Goal: Task Accomplishment & Management: Complete application form

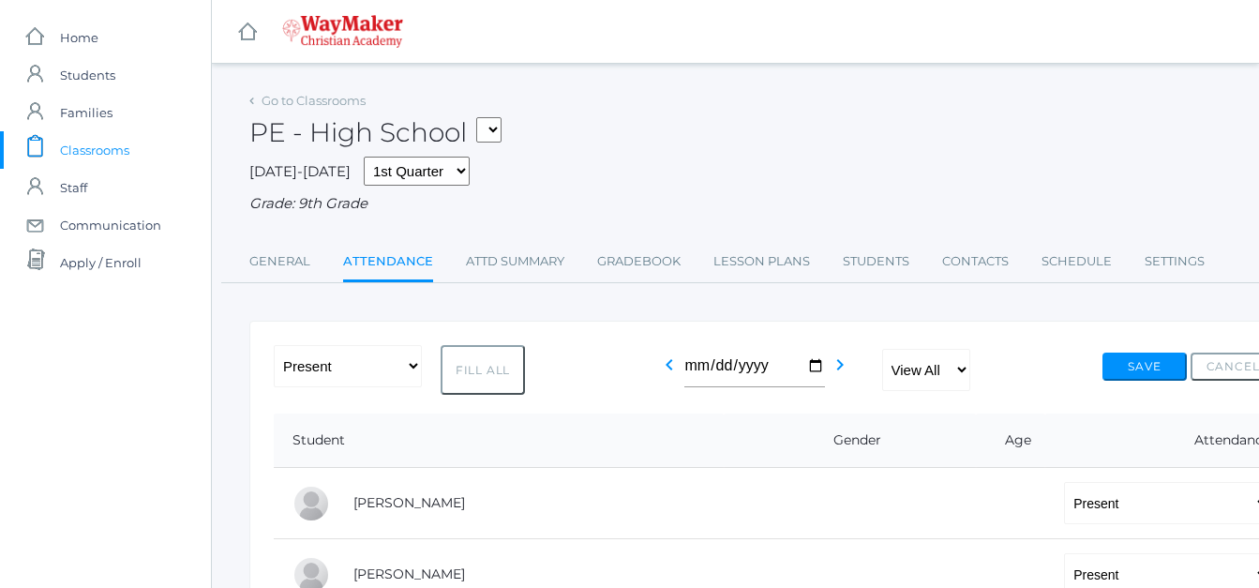
select select "P"
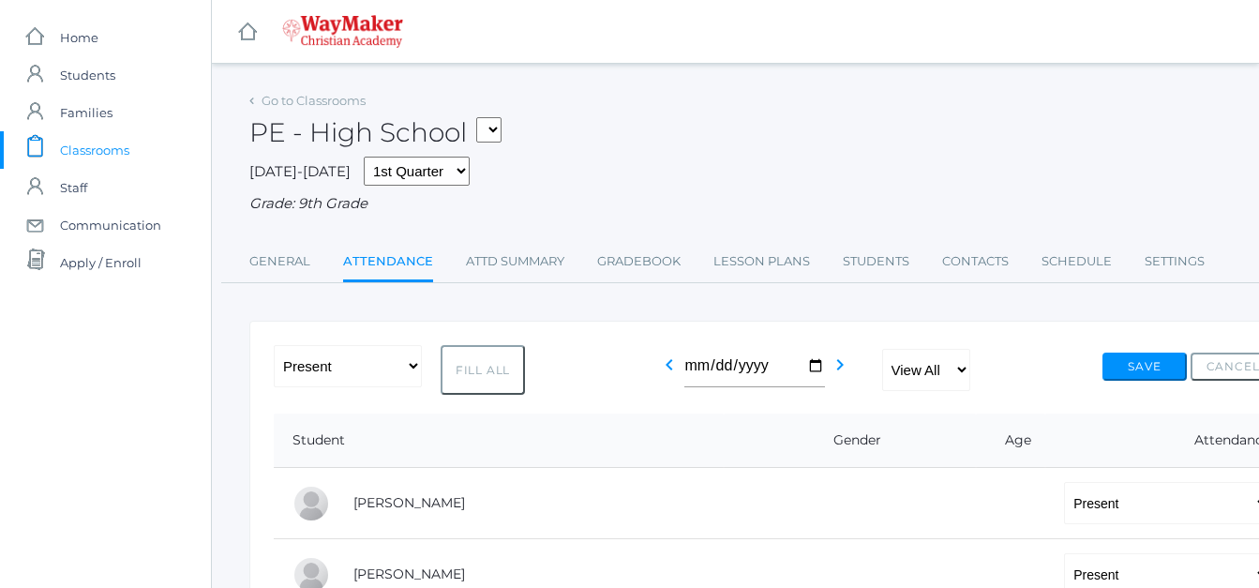
select select "P"
select select "AU"
select select "P"
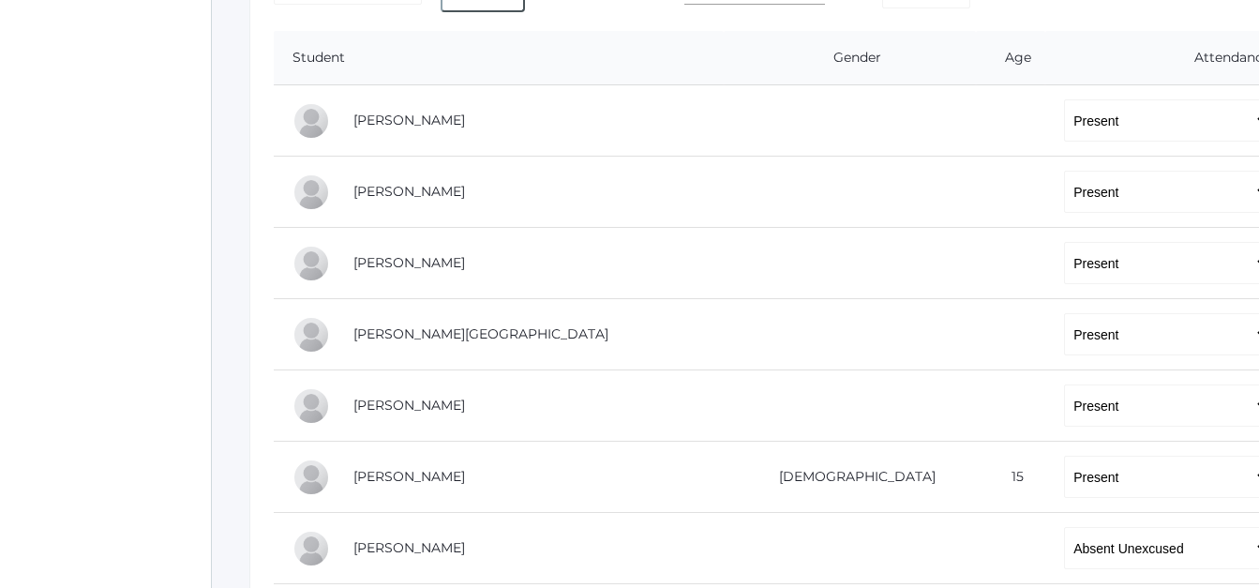
scroll to position [563, 0]
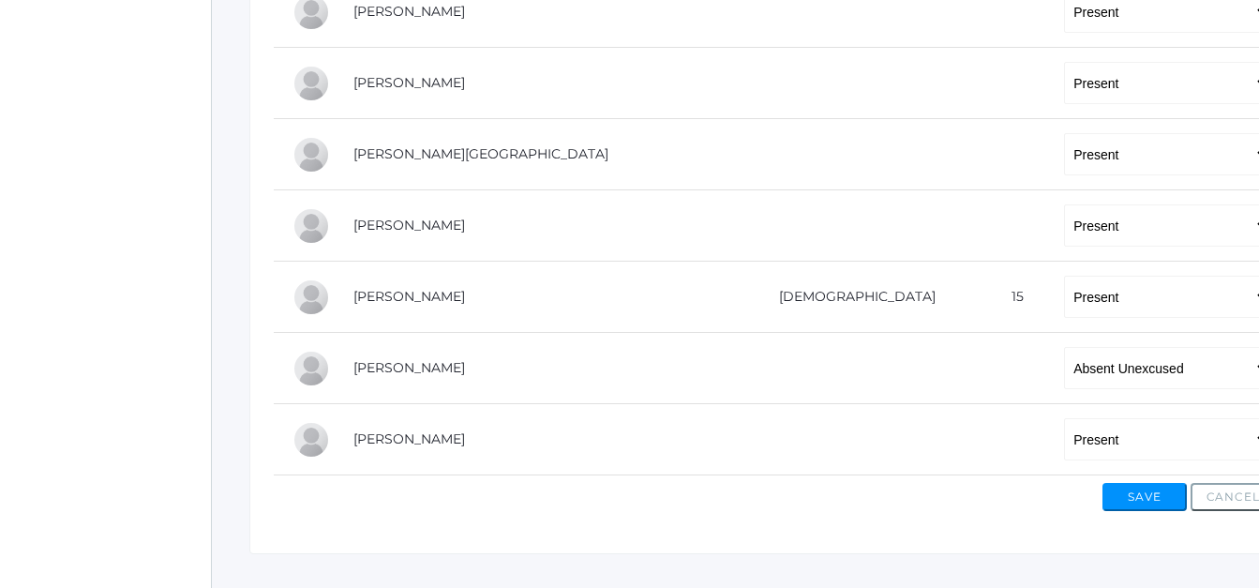
click at [1064, 372] on select "-- Present Tardy Excused Tardy Unexcused Absent Excused Absent Unexcused" at bounding box center [1167, 368] width 206 height 42
select select "TE"
click at [1064, 349] on select "-- Present Tardy Excused Tardy Unexcused Absent Excused Absent Unexcused" at bounding box center [1167, 368] width 206 height 42
click at [1114, 494] on button "Save" at bounding box center [1145, 497] width 84 height 28
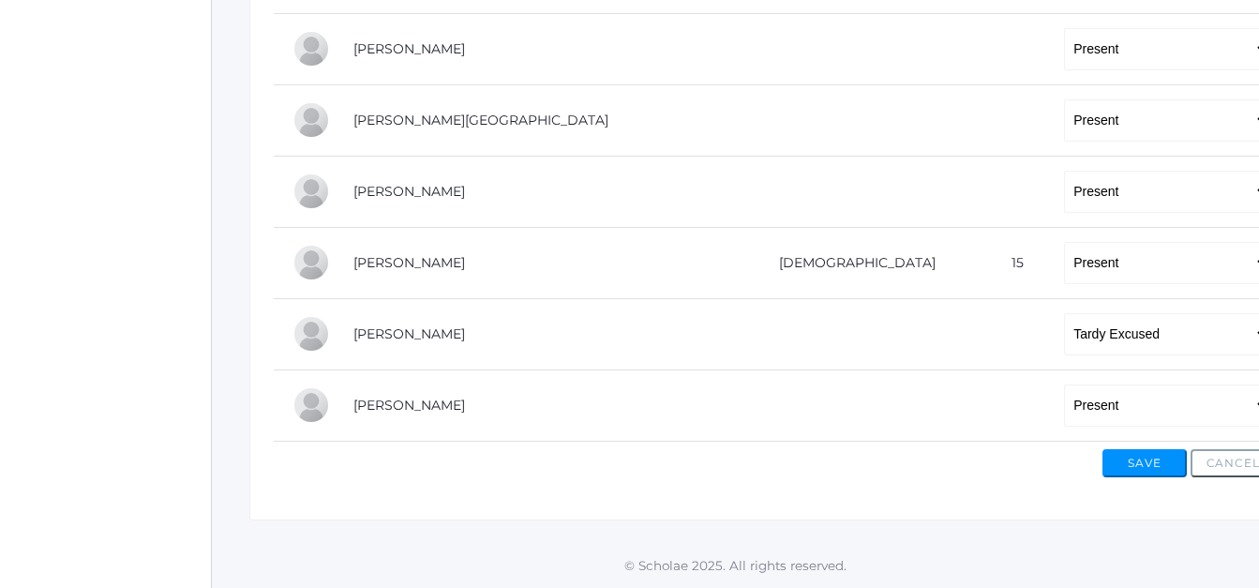
scroll to position [643, 0]
click at [1146, 464] on button "Save" at bounding box center [1145, 463] width 84 height 28
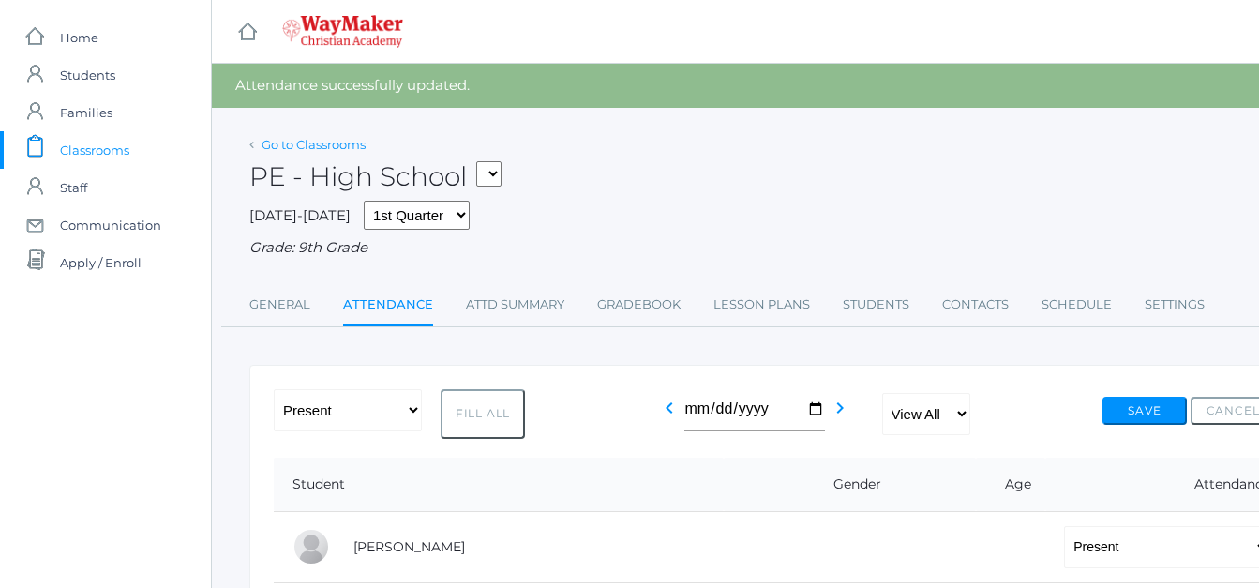
click at [281, 144] on link "Go to Classrooms" at bounding box center [314, 144] width 104 height 15
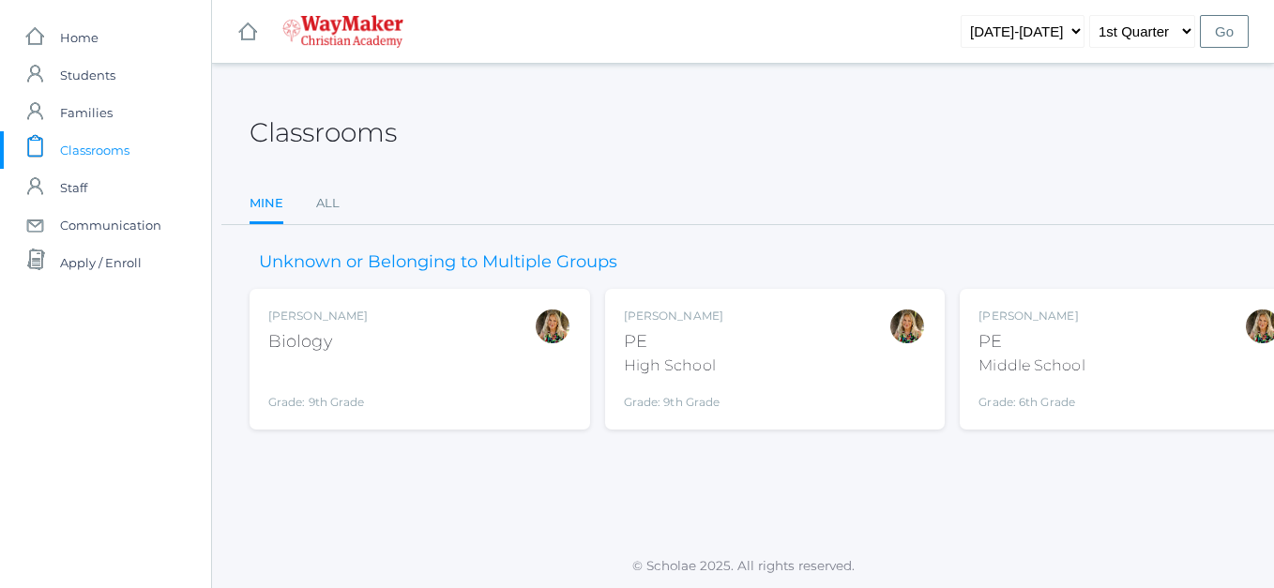
click at [309, 330] on div "Biology" at bounding box center [317, 341] width 99 height 25
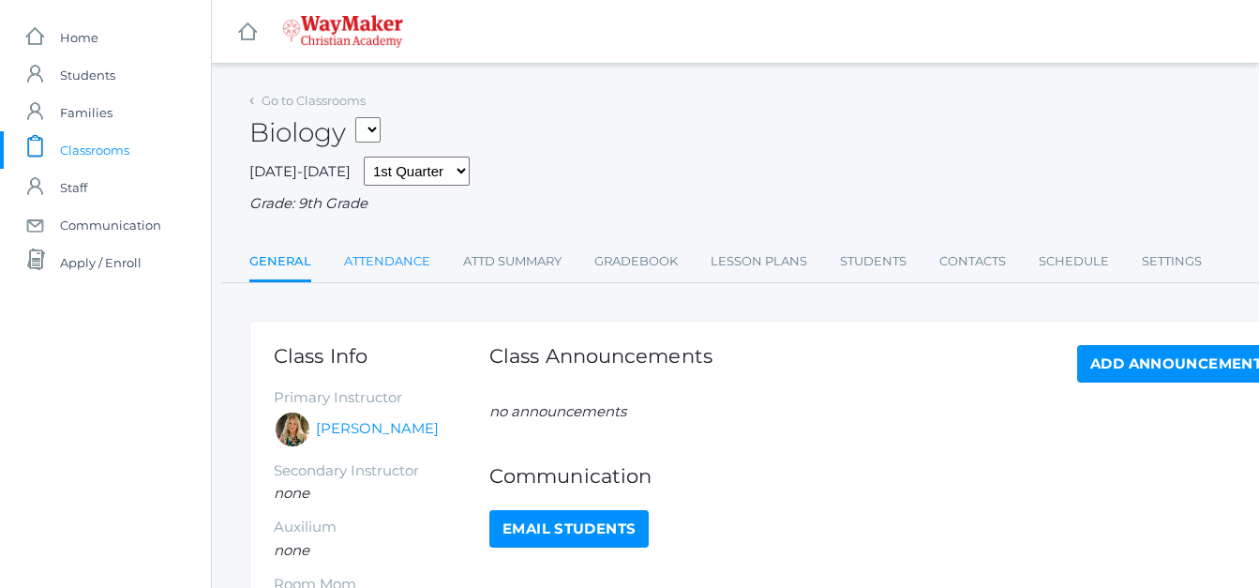
click at [373, 258] on link "Attendance" at bounding box center [387, 262] width 86 height 38
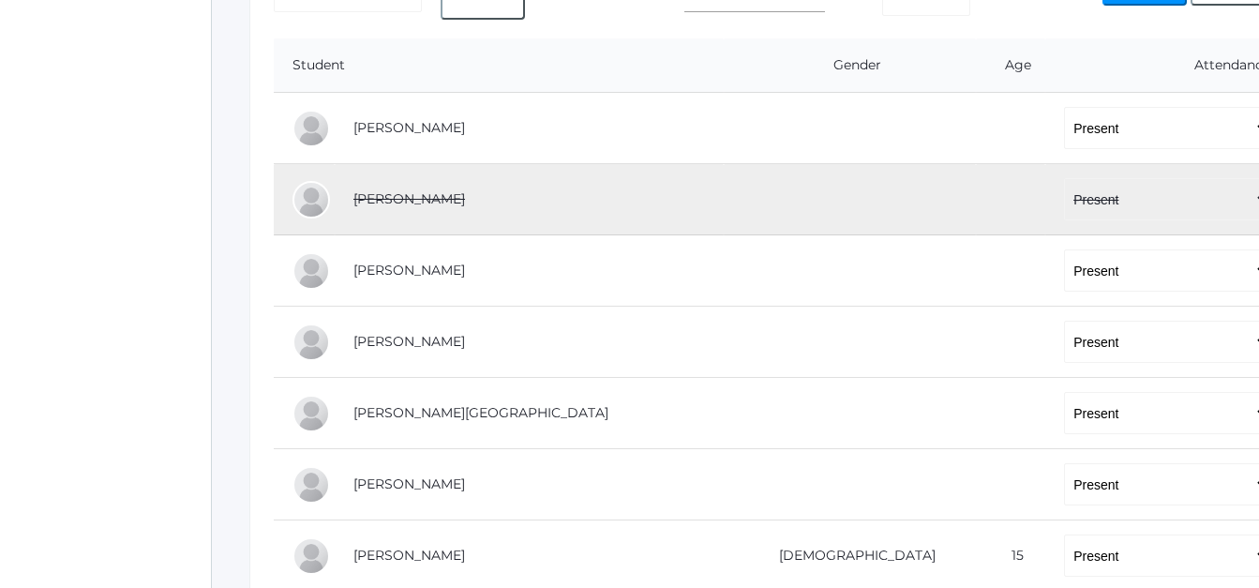
scroll to position [469, 0]
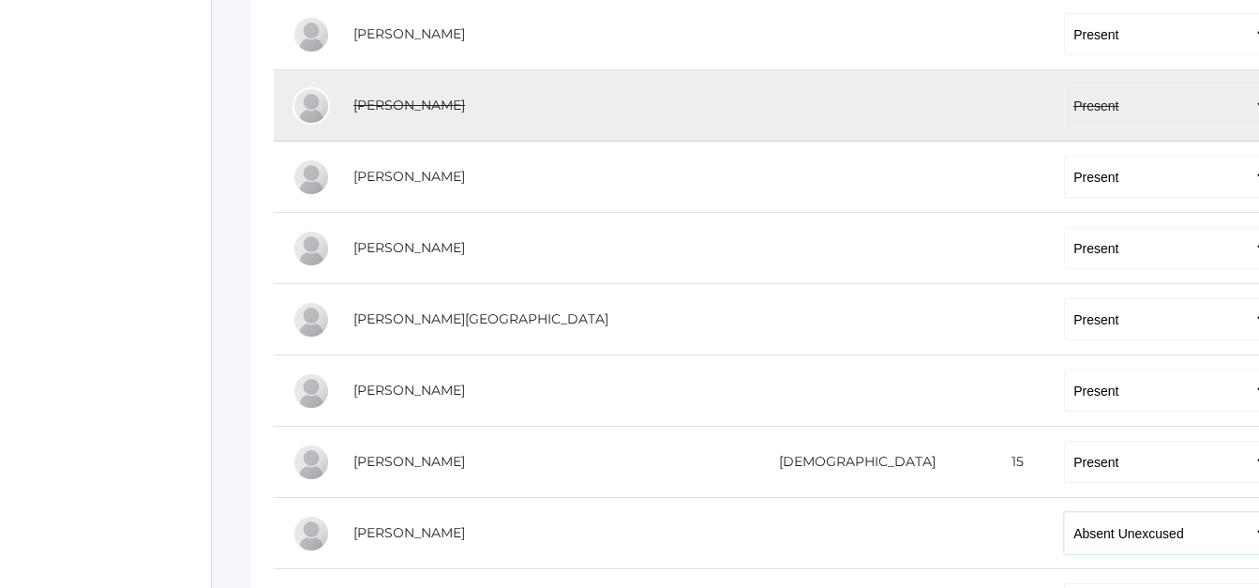
click at [1064, 533] on select "-- Present Tardy Excused Tardy Unexcused Absent Excused Absent Unexcused" at bounding box center [1167, 533] width 206 height 42
select select "AE"
click at [1064, 514] on select "-- Present Tardy Excused Tardy Unexcused Absent Excused Absent Unexcused" at bounding box center [1167, 533] width 206 height 42
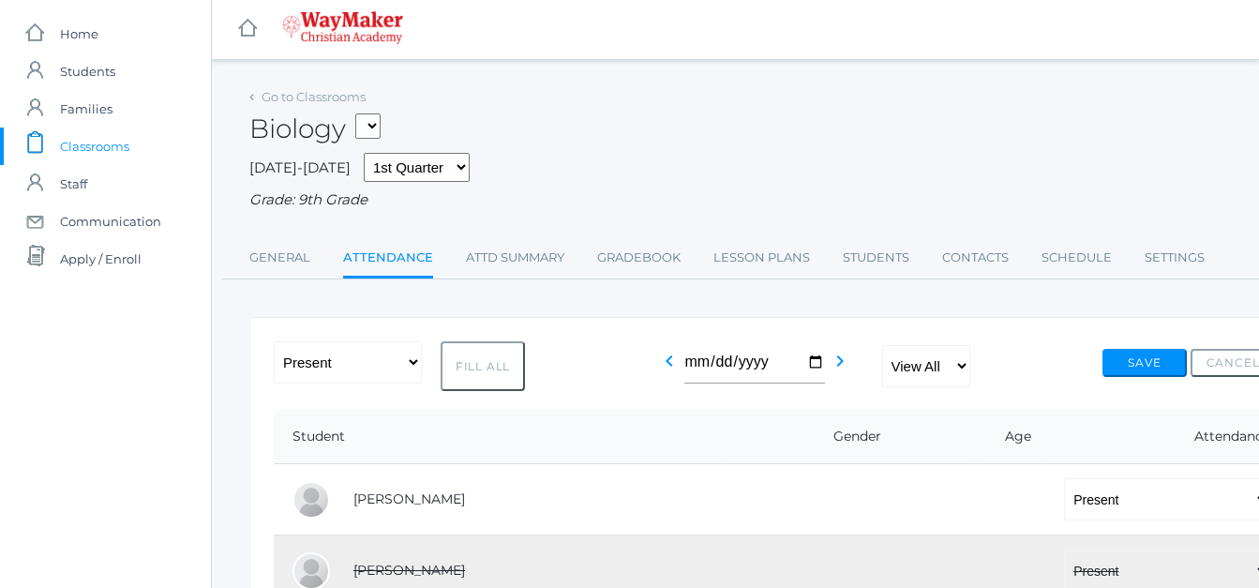
scroll to position [0, 0]
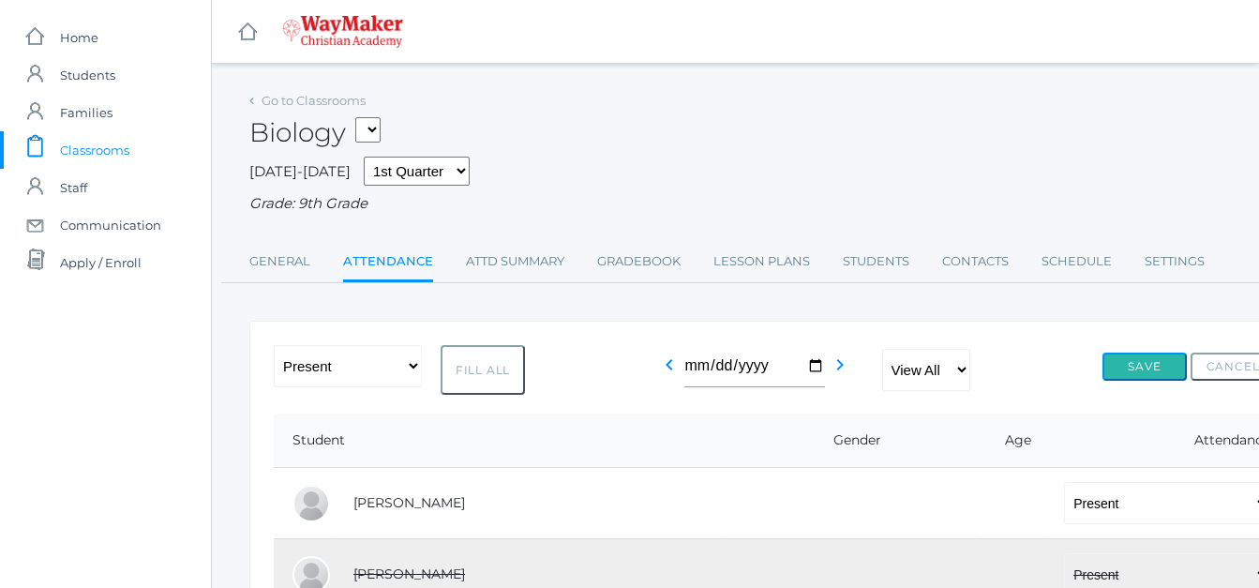
click at [1152, 369] on button "Save" at bounding box center [1145, 367] width 84 height 28
